Goal: Task Accomplishment & Management: Manage account settings

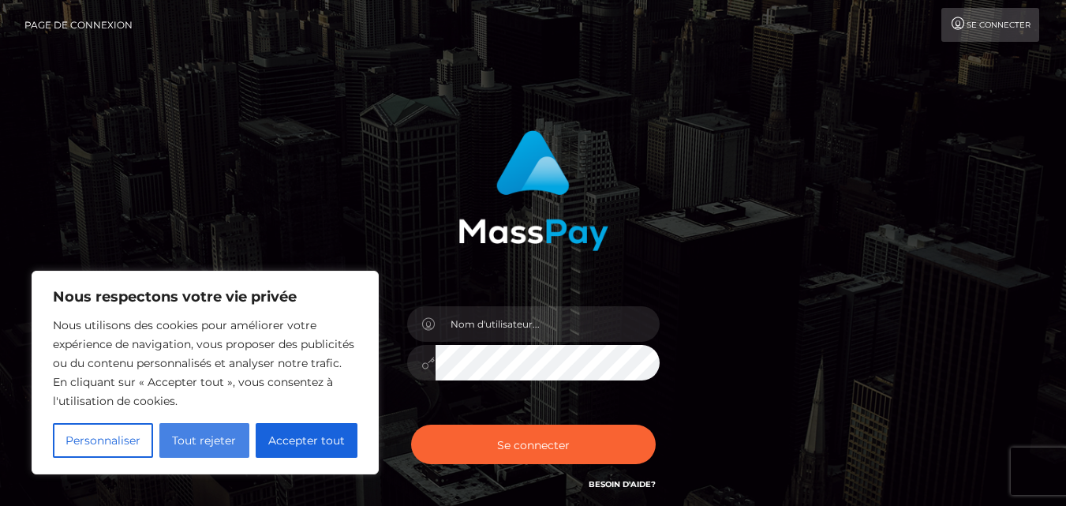
click at [210, 440] on font "Tout rejeter" at bounding box center [204, 440] width 64 height 14
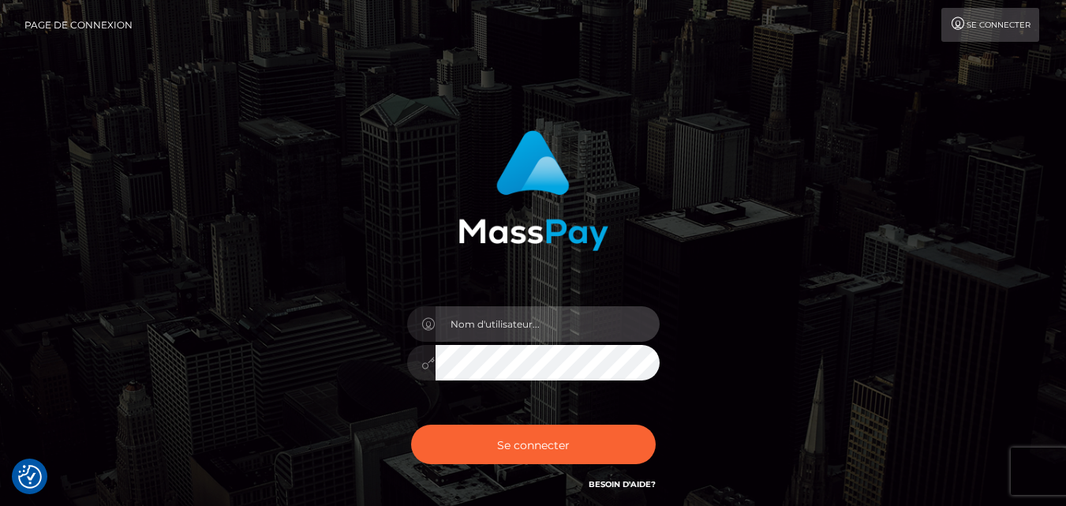
click at [486, 326] on input "text" at bounding box center [548, 324] width 224 height 36
type input "achisylvie2018@gmail.com"
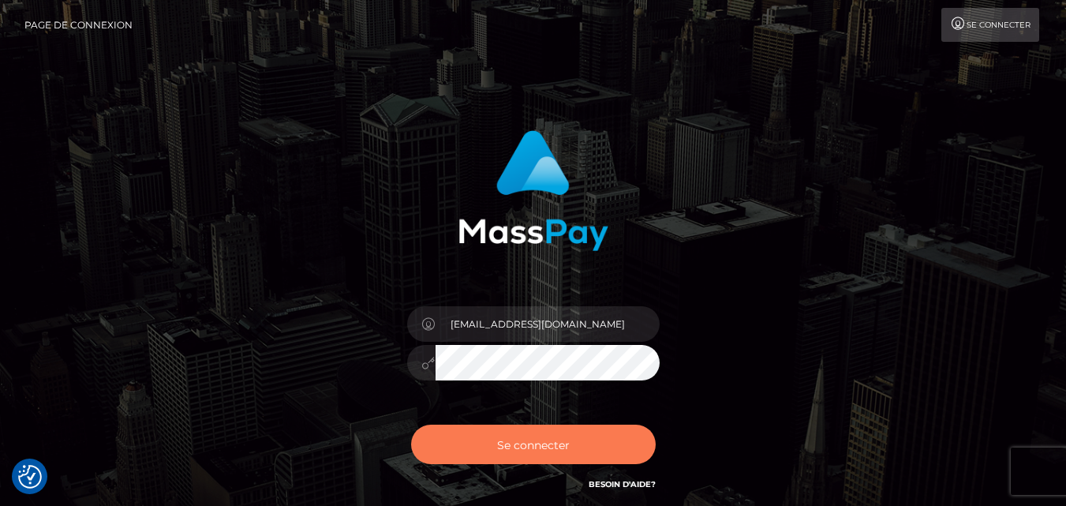
click at [546, 445] on font "Se connecter" at bounding box center [533, 444] width 73 height 14
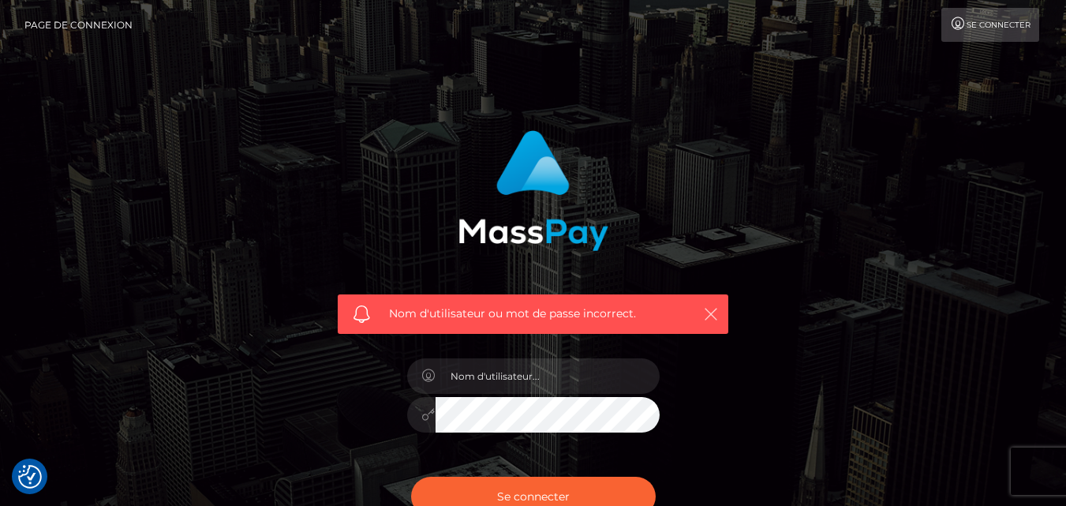
click at [713, 312] on icon "button" at bounding box center [711, 314] width 16 height 16
click at [983, 25] on font "Se connecter" at bounding box center [999, 25] width 64 height 10
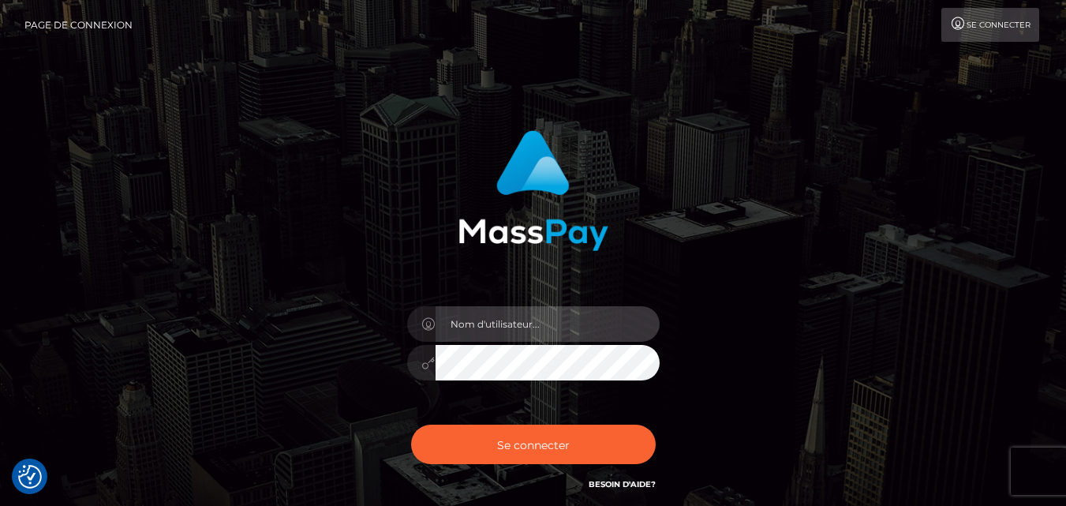
click at [493, 323] on input "text" at bounding box center [548, 324] width 224 height 36
type input "[EMAIL_ADDRESS][DOMAIN_NAME]"
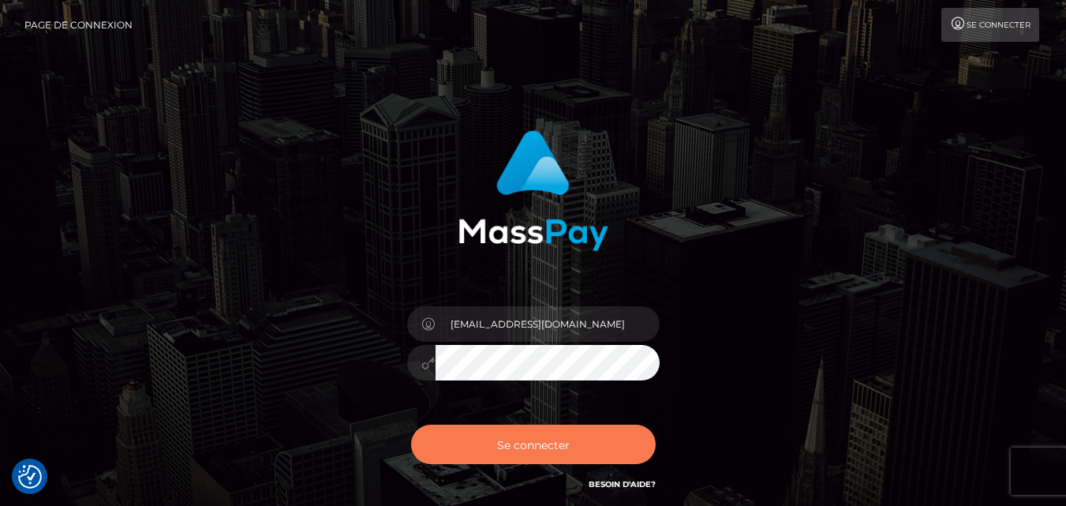
click at [543, 449] on font "Se connecter" at bounding box center [533, 444] width 73 height 14
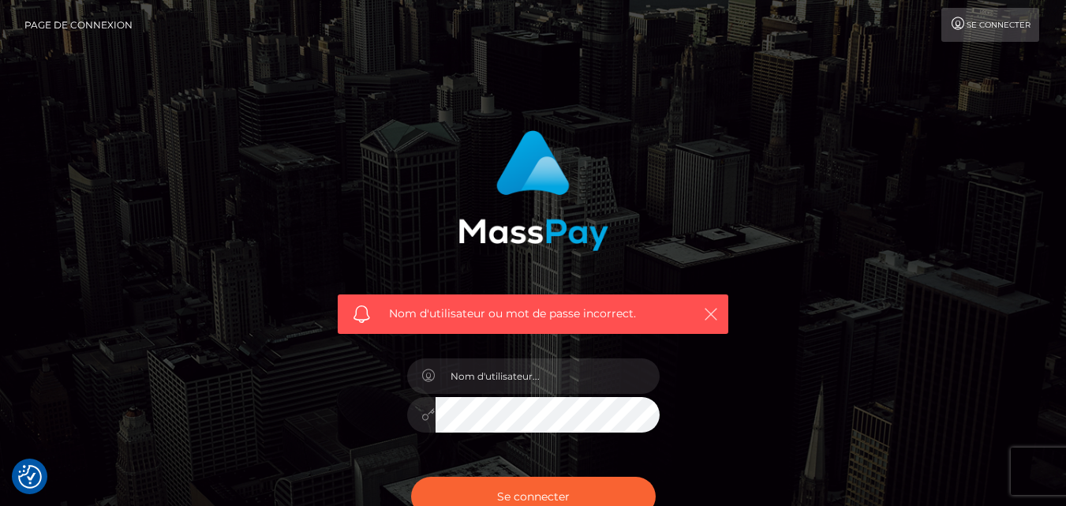
click at [713, 312] on icon "button" at bounding box center [711, 314] width 16 height 16
